Goal: Task Accomplishment & Management: Complete application form

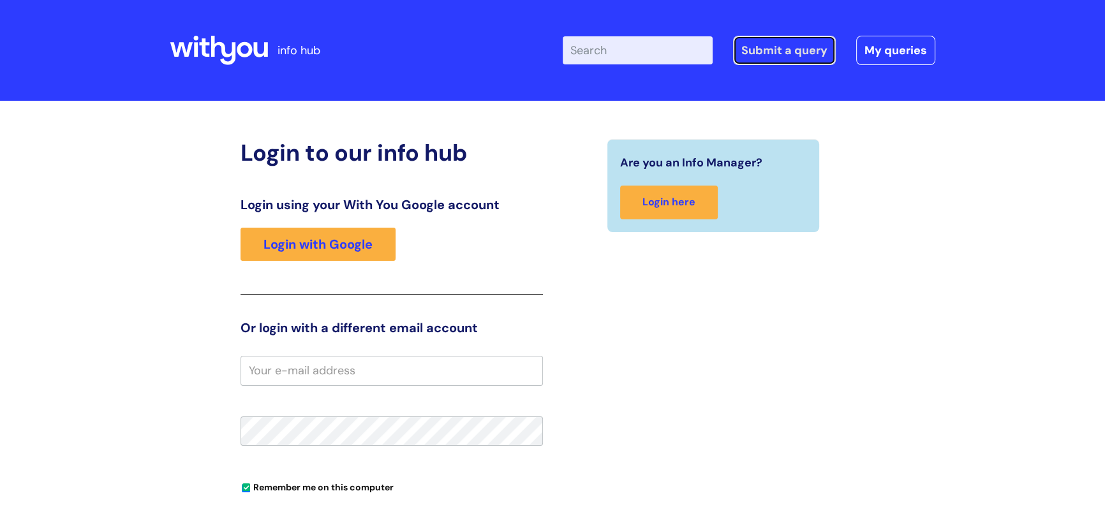
click at [783, 50] on link "Submit a query" at bounding box center [784, 50] width 103 height 29
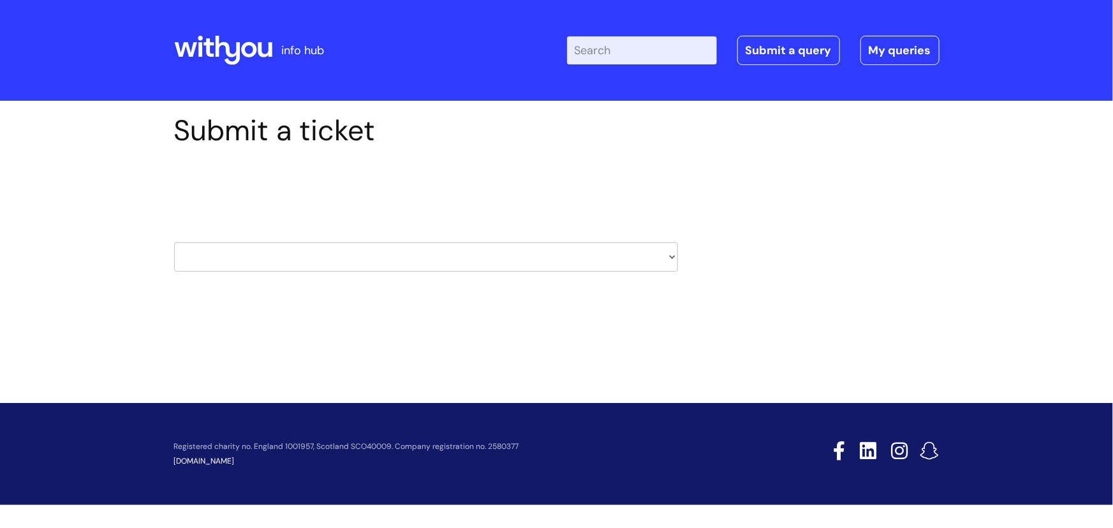
click at [672, 260] on select "HR / People IT and Support Clinical Drug Alerts Finance Accounts Data Support T…" at bounding box center [426, 256] width 504 height 29
select select "hr_/_people"
click at [174, 242] on select "HR / People IT and Support Clinical Drug Alerts Finance Accounts Data Support T…" at bounding box center [426, 256] width 504 height 29
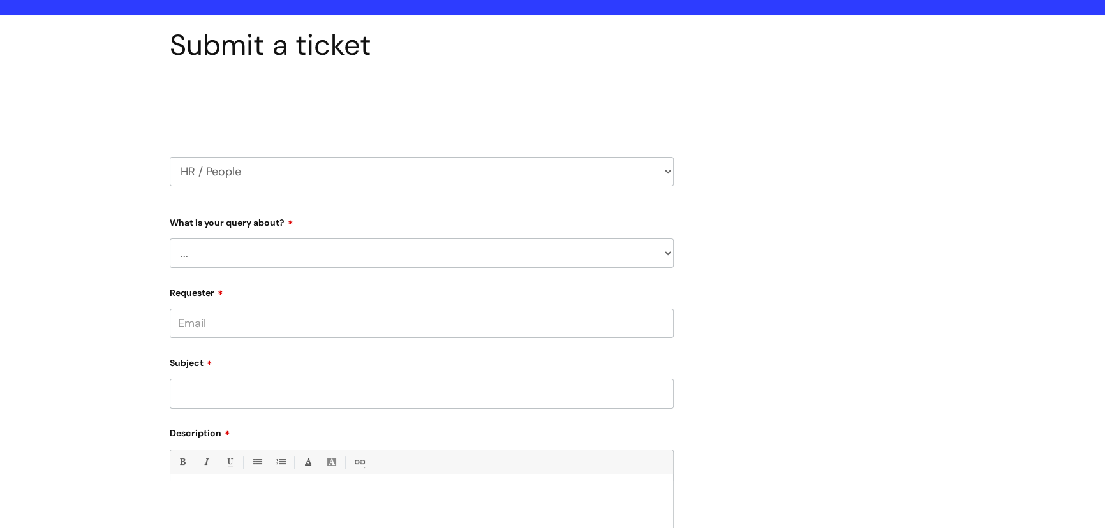
scroll to position [173, 0]
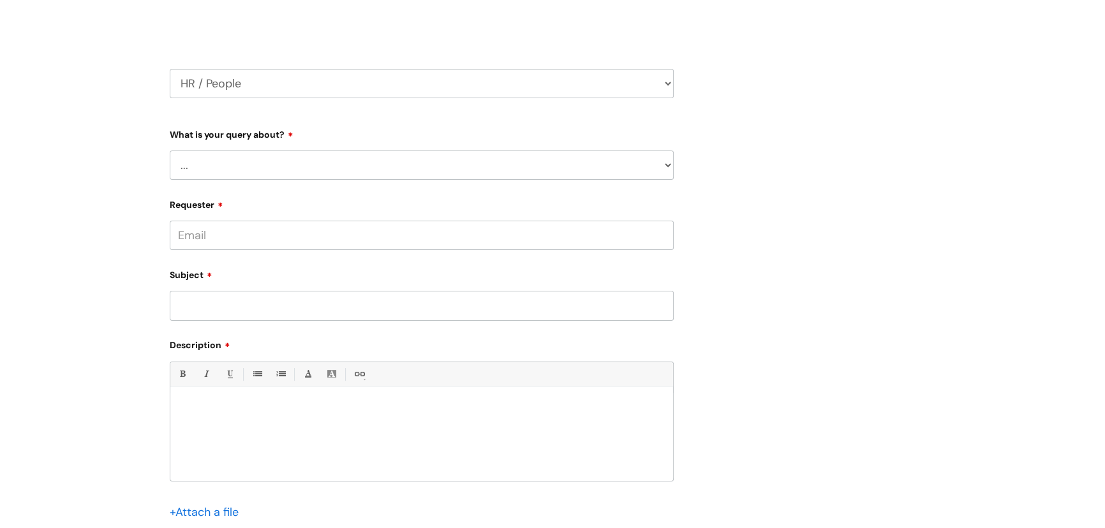
click at [222, 172] on select "... Absence Query Holiday Query Employee change request General HR Query iTrent…" at bounding box center [422, 165] width 504 height 29
select select "New starter"
click at [170, 151] on select "... Absence Query Holiday Query Employee change request General HR Query iTrent…" at bounding box center [422, 165] width 504 height 29
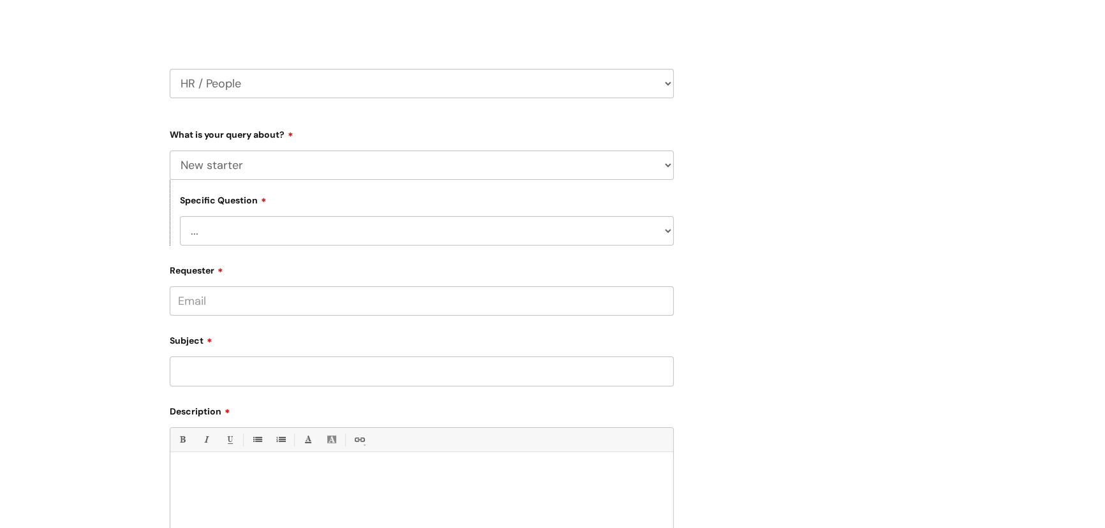
click at [299, 232] on select "... When will my new starter be processed on iTrent When will my new starter re…" at bounding box center [427, 230] width 494 height 29
click at [330, 202] on div "Specific Question ... When will my new starter be processed on iTrent When will…" at bounding box center [422, 213] width 504 height 66
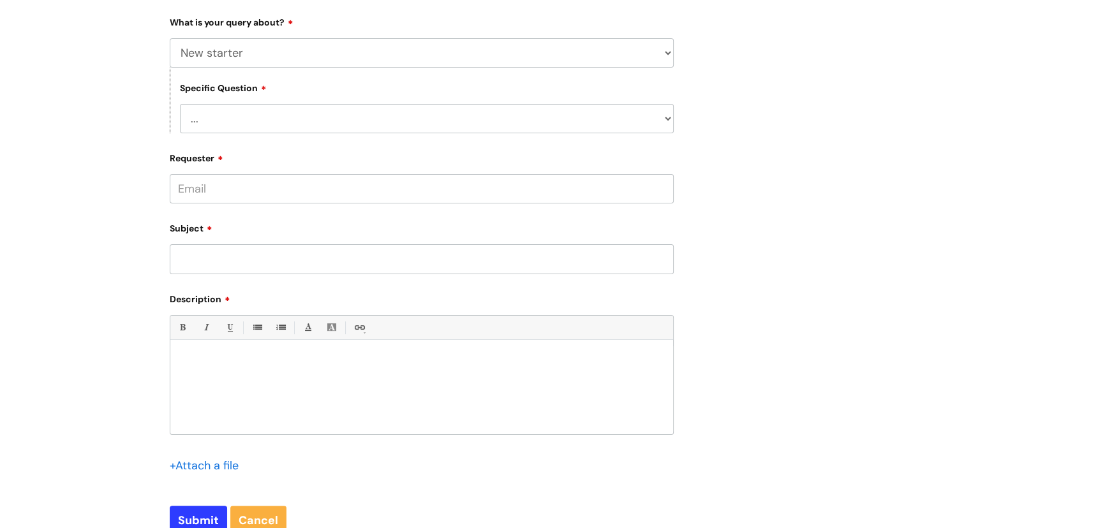
scroll to position [290, 0]
drag, startPoint x: 183, startPoint y: 256, endPoint x: 189, endPoint y: 251, distance: 7.3
click at [183, 256] on input "Subject" at bounding box center [422, 254] width 504 height 29
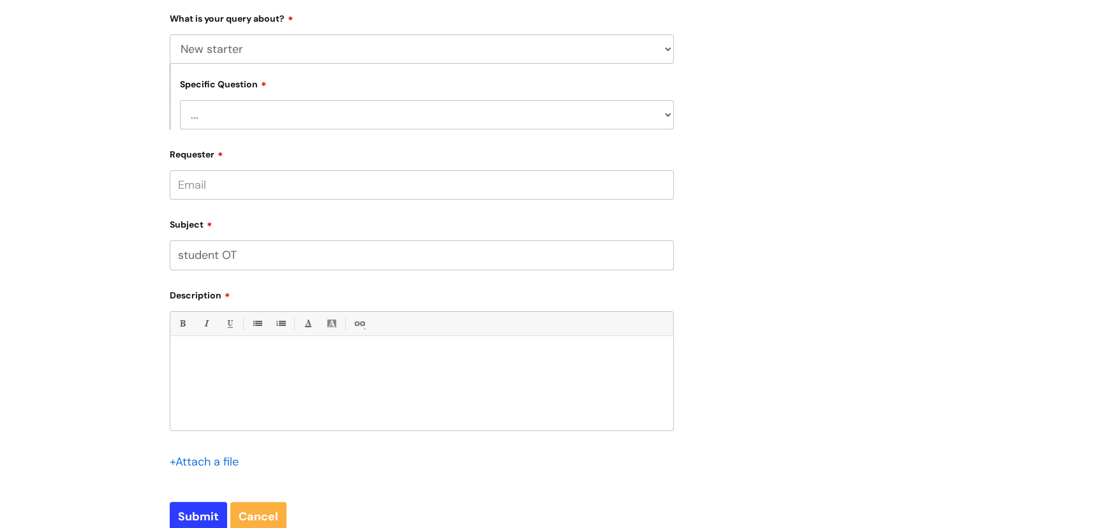
type input "student OT"
click at [189, 352] on p at bounding box center [421, 357] width 483 height 11
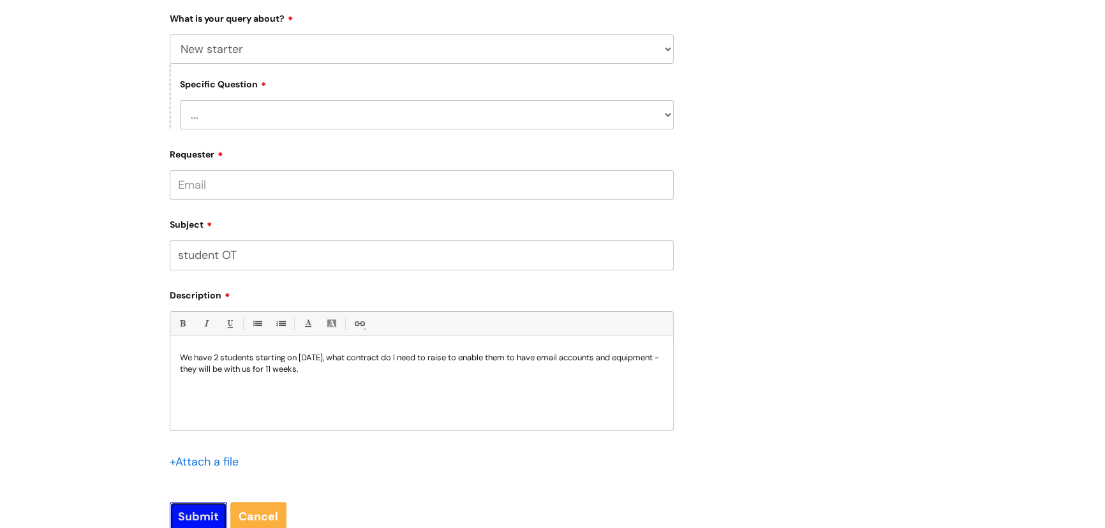
click at [202, 520] on input "Submit" at bounding box center [198, 516] width 57 height 29
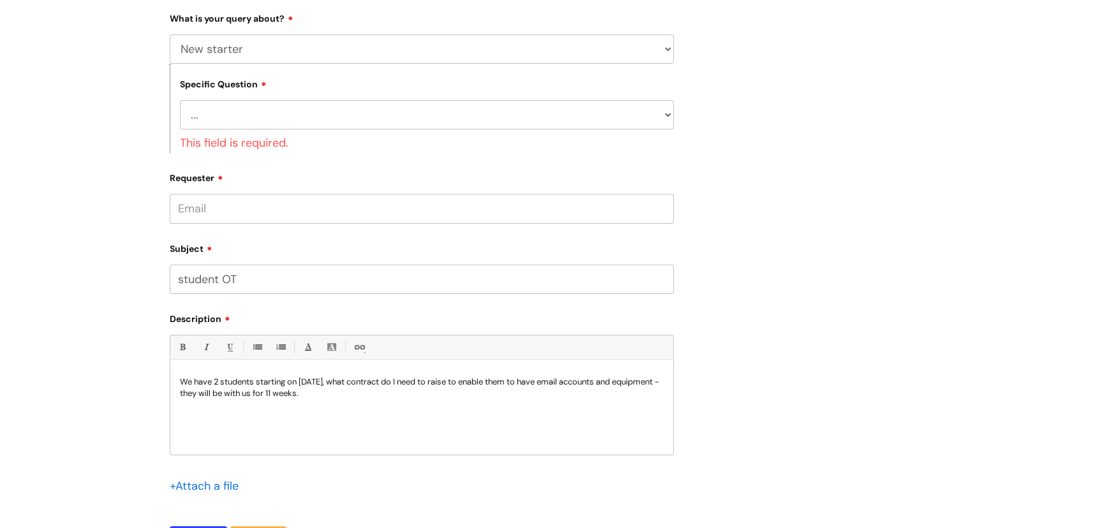
click at [251, 208] on input "Requester" at bounding box center [422, 208] width 504 height 29
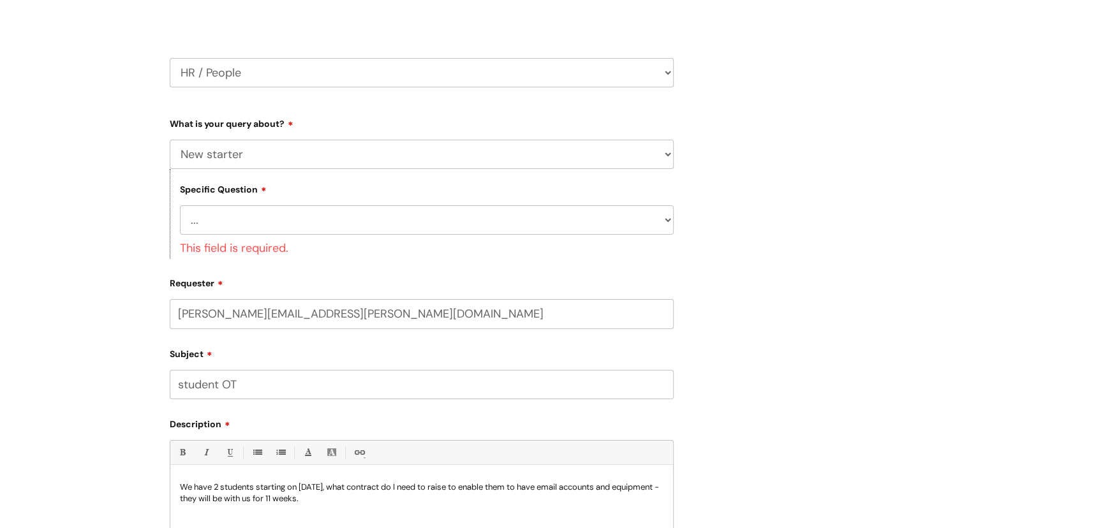
scroll to position [173, 0]
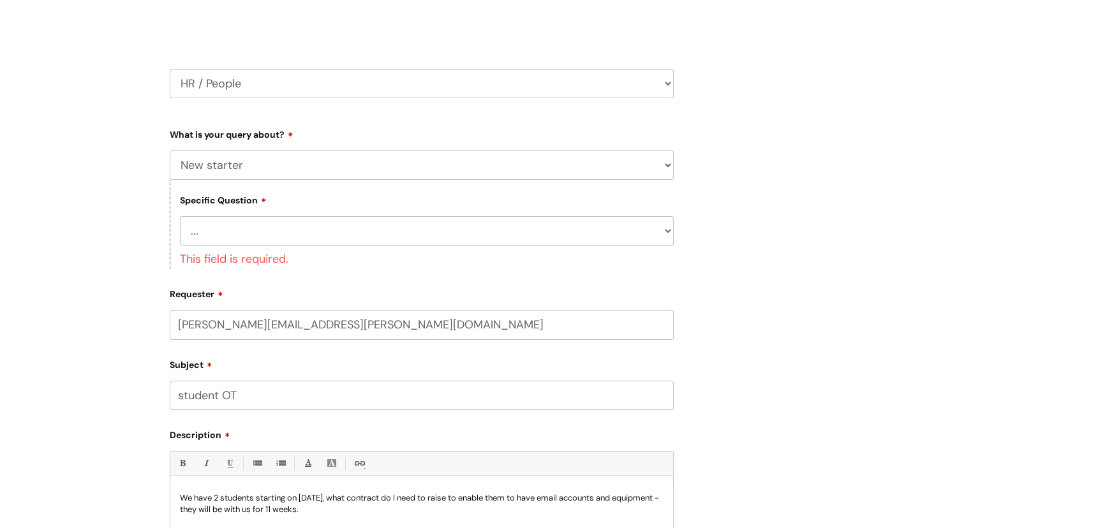
type input "[PERSON_NAME][EMAIL_ADDRESS][PERSON_NAME][DOMAIN_NAME]"
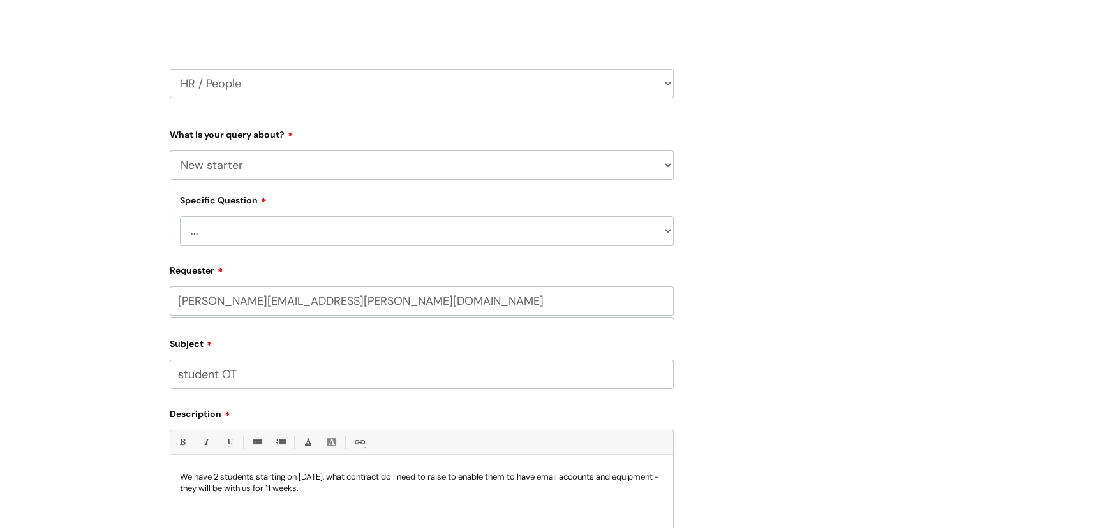
click at [293, 232] on select "... When will my new starter be processed on iTrent When will my new starter re…" at bounding box center [427, 230] width 494 height 29
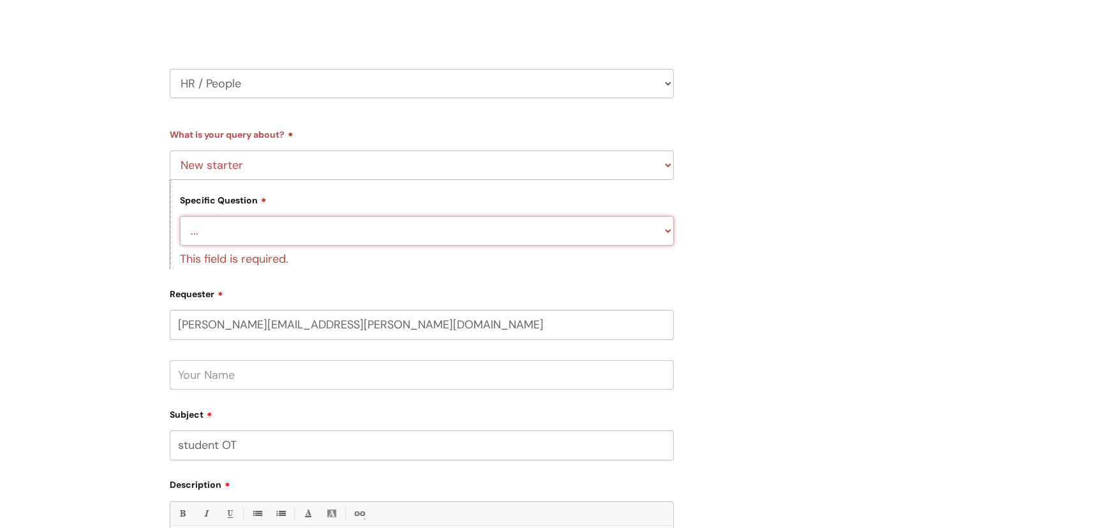
select select "When will my new starter receive IT account logins (Linked to IT)"
click at [180, 216] on select "... When will my new starter be processed on iTrent When will my new starter re…" at bounding box center [427, 230] width 494 height 29
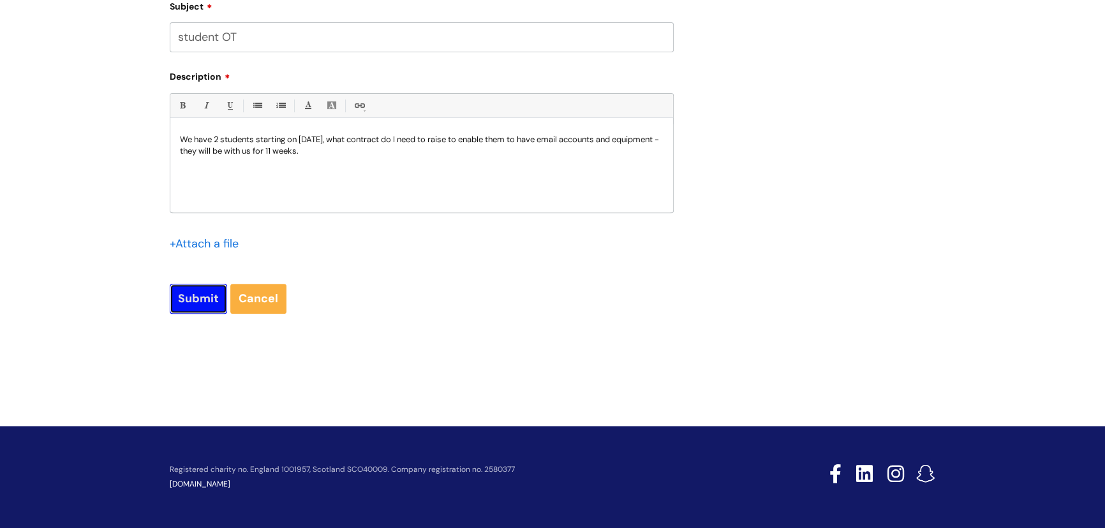
click at [196, 302] on input "Submit" at bounding box center [198, 298] width 57 height 29
type input "Please Wait..."
